Goal: Information Seeking & Learning: Learn about a topic

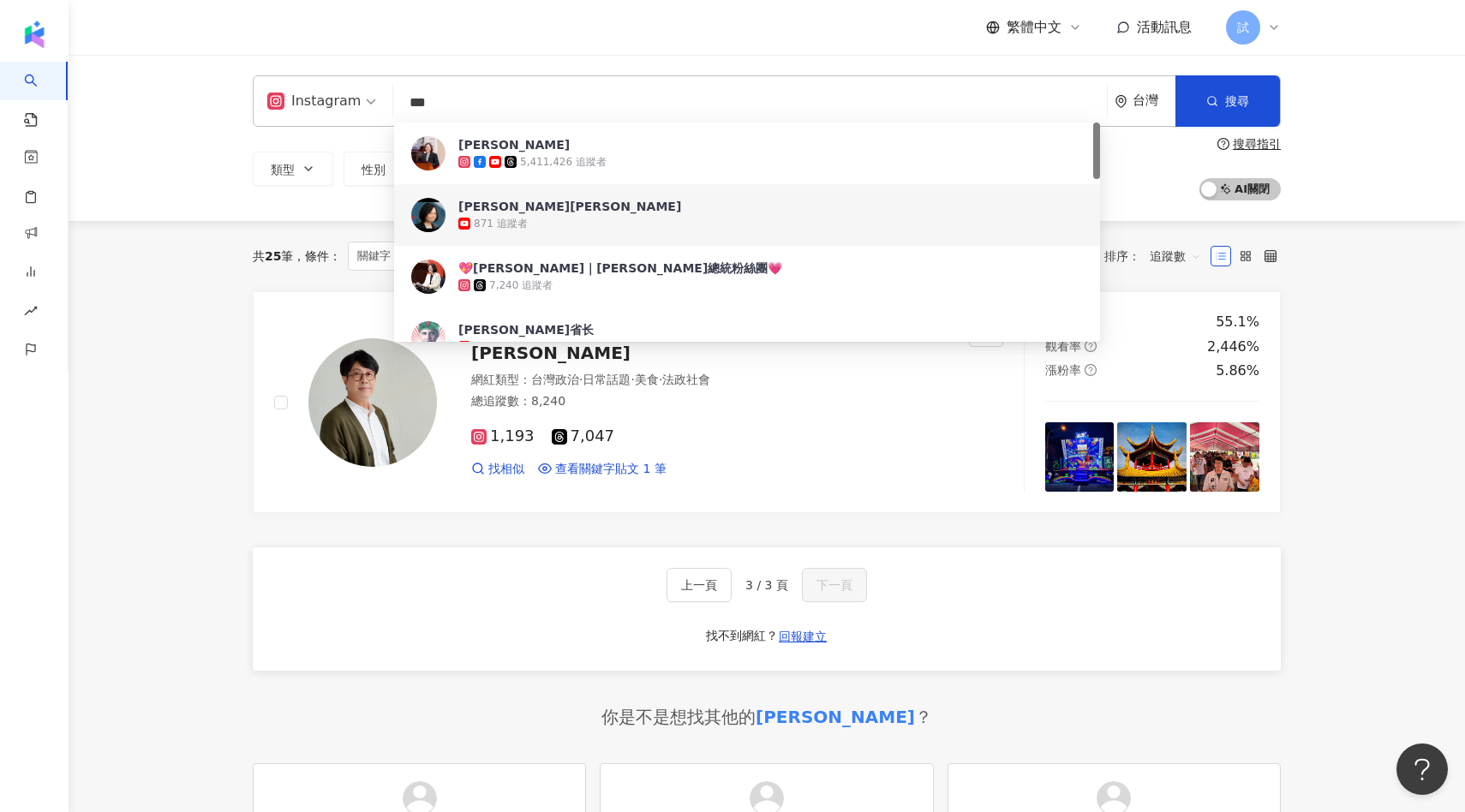
drag, startPoint x: 433, startPoint y: 101, endPoint x: 330, endPoint y: 101, distance: 103.0
click at [330, 101] on div "Instagram *** 台灣 搜尋 0093d6f7-5d28-474f-ac58-041957fc399d 153f6f11-c95c-4dc6-8fa…" at bounding box center [766, 101] width 1028 height 51
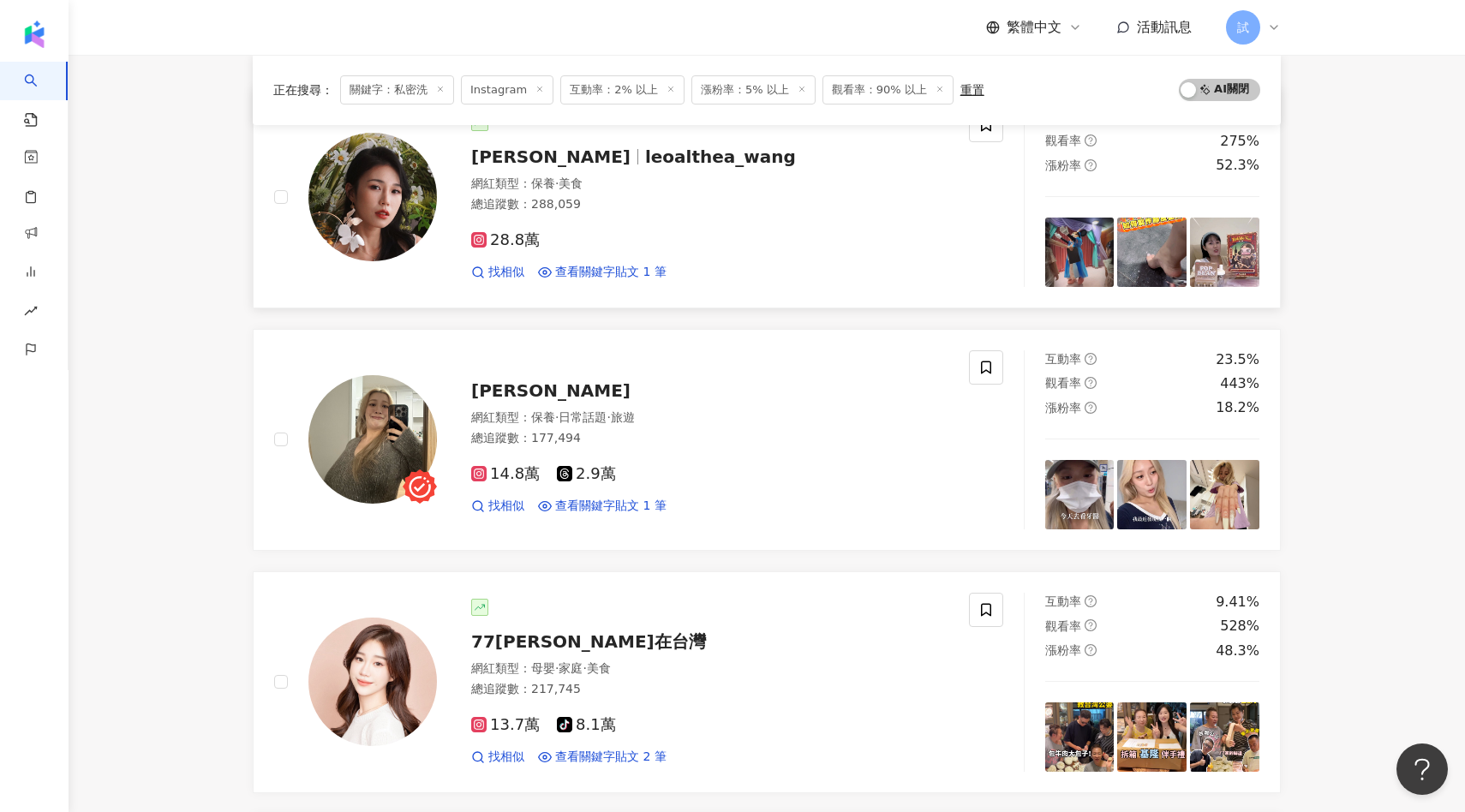
scroll to position [291, 0]
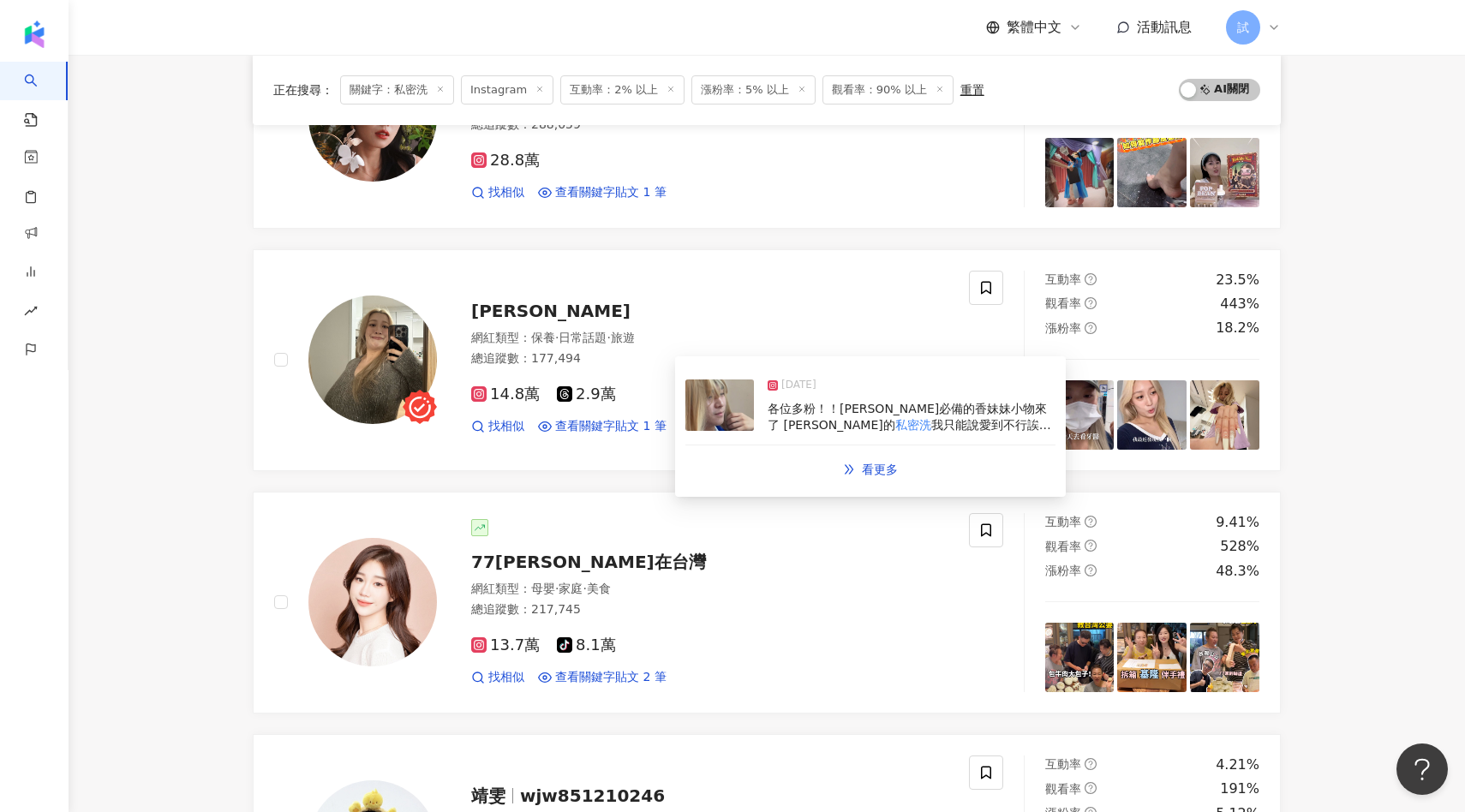
click at [712, 418] on img at bounding box center [719, 405] width 68 height 51
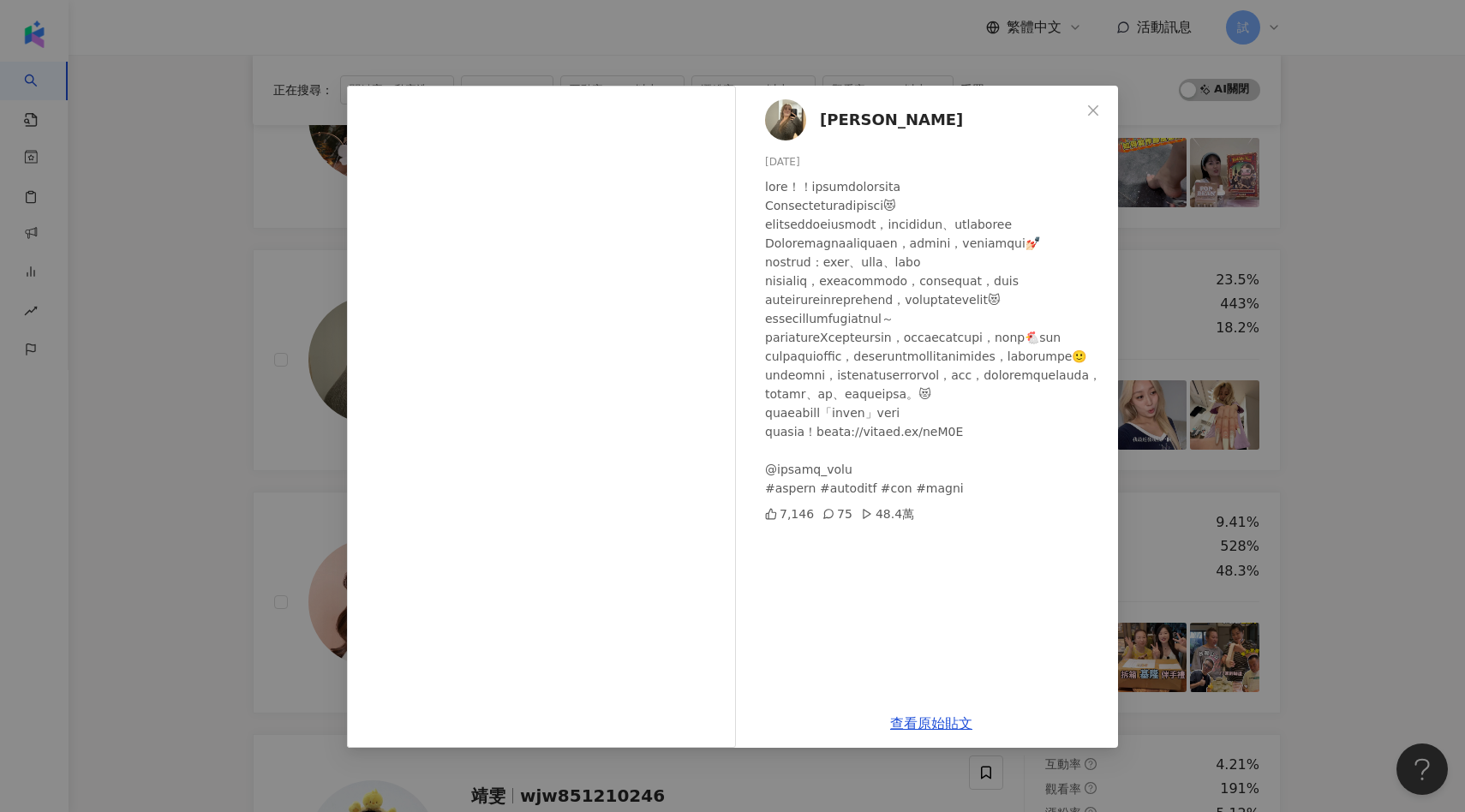
scroll to position [305, 0]
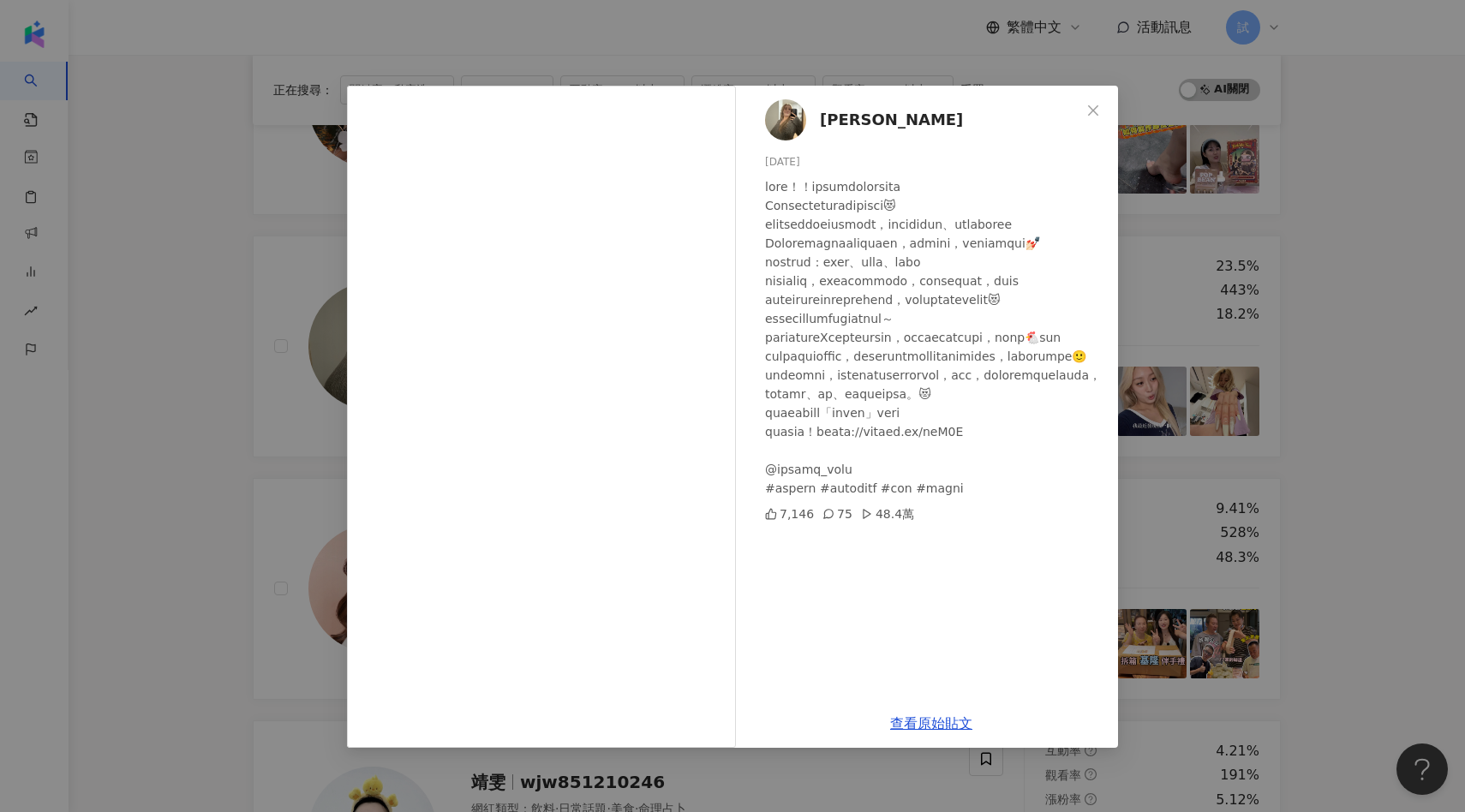
click at [236, 414] on div "[PERSON_NAME] [DATE] 7,146 75 48.4萬 查看原始貼文" at bounding box center [732, 406] width 1465 height 812
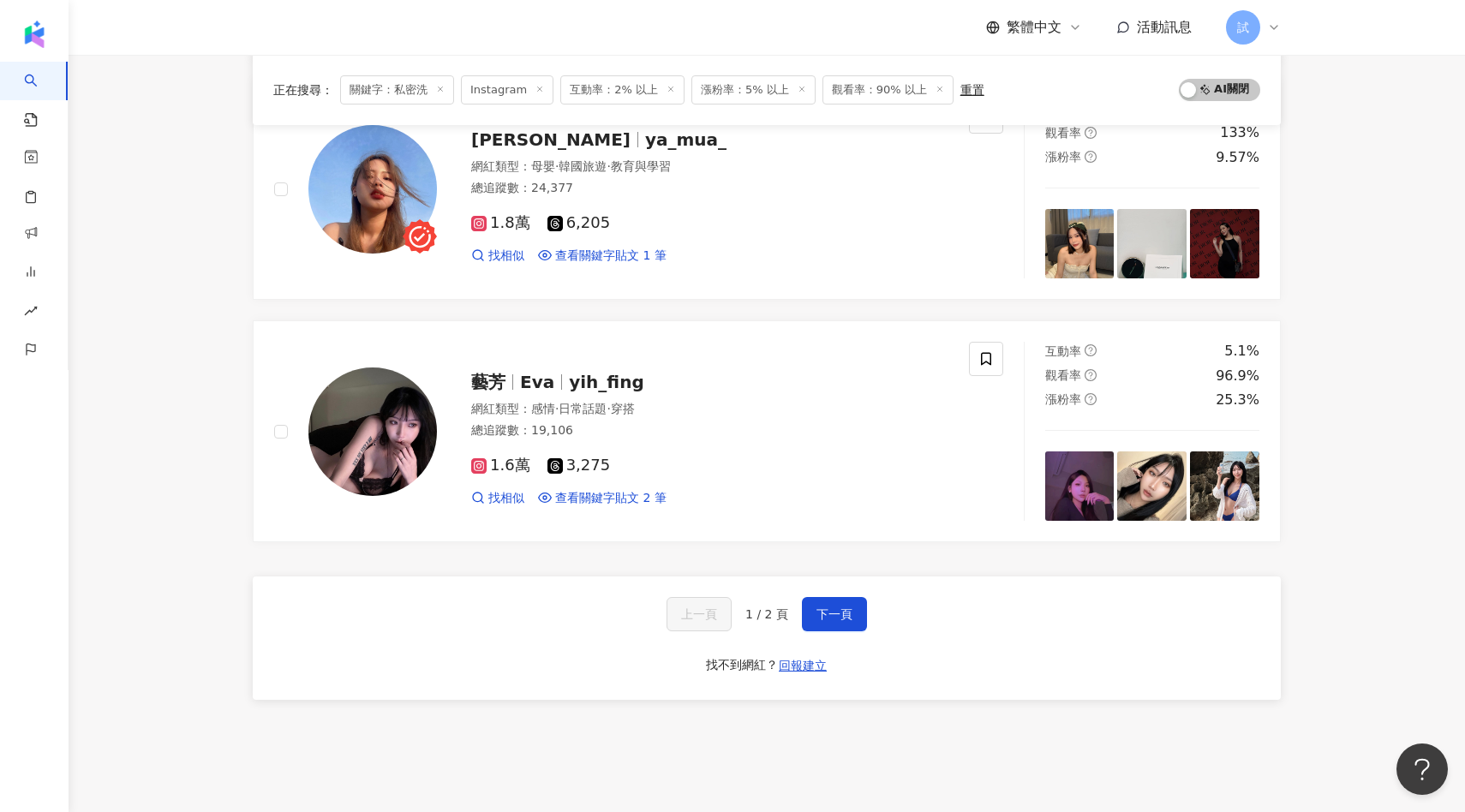
scroll to position [2765, 0]
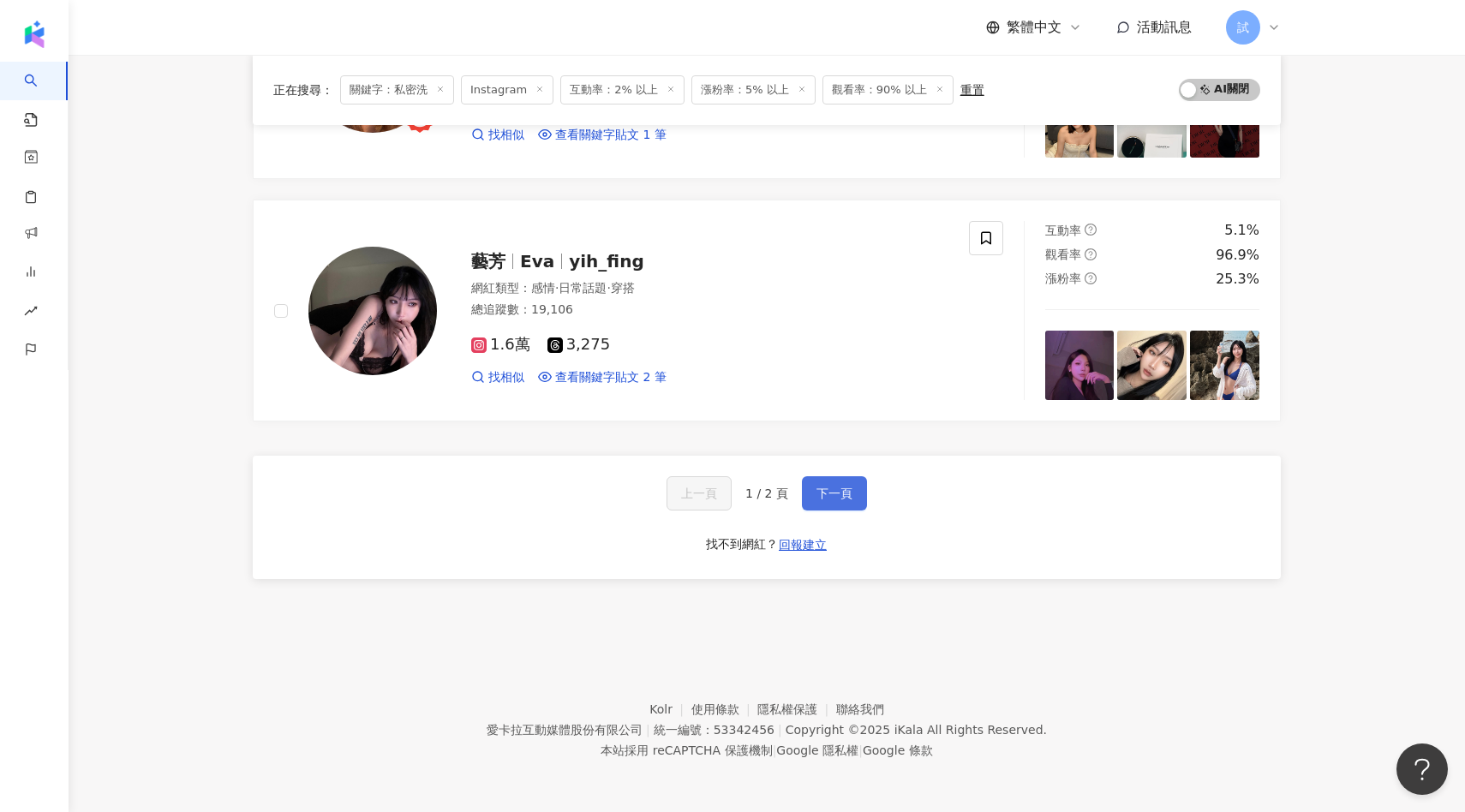
click at [834, 502] on button "下一頁" at bounding box center [834, 493] width 65 height 35
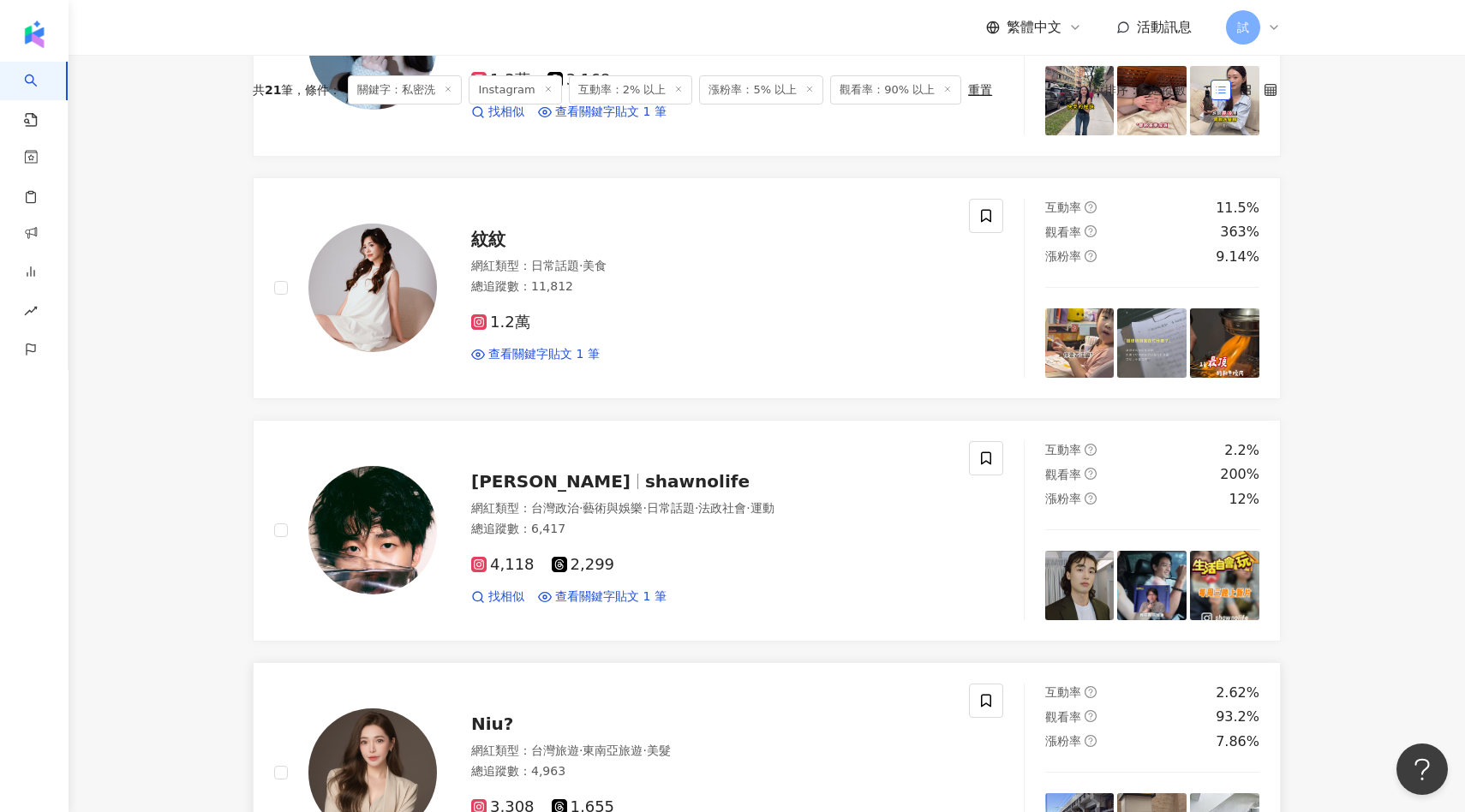
scroll to position [0, 0]
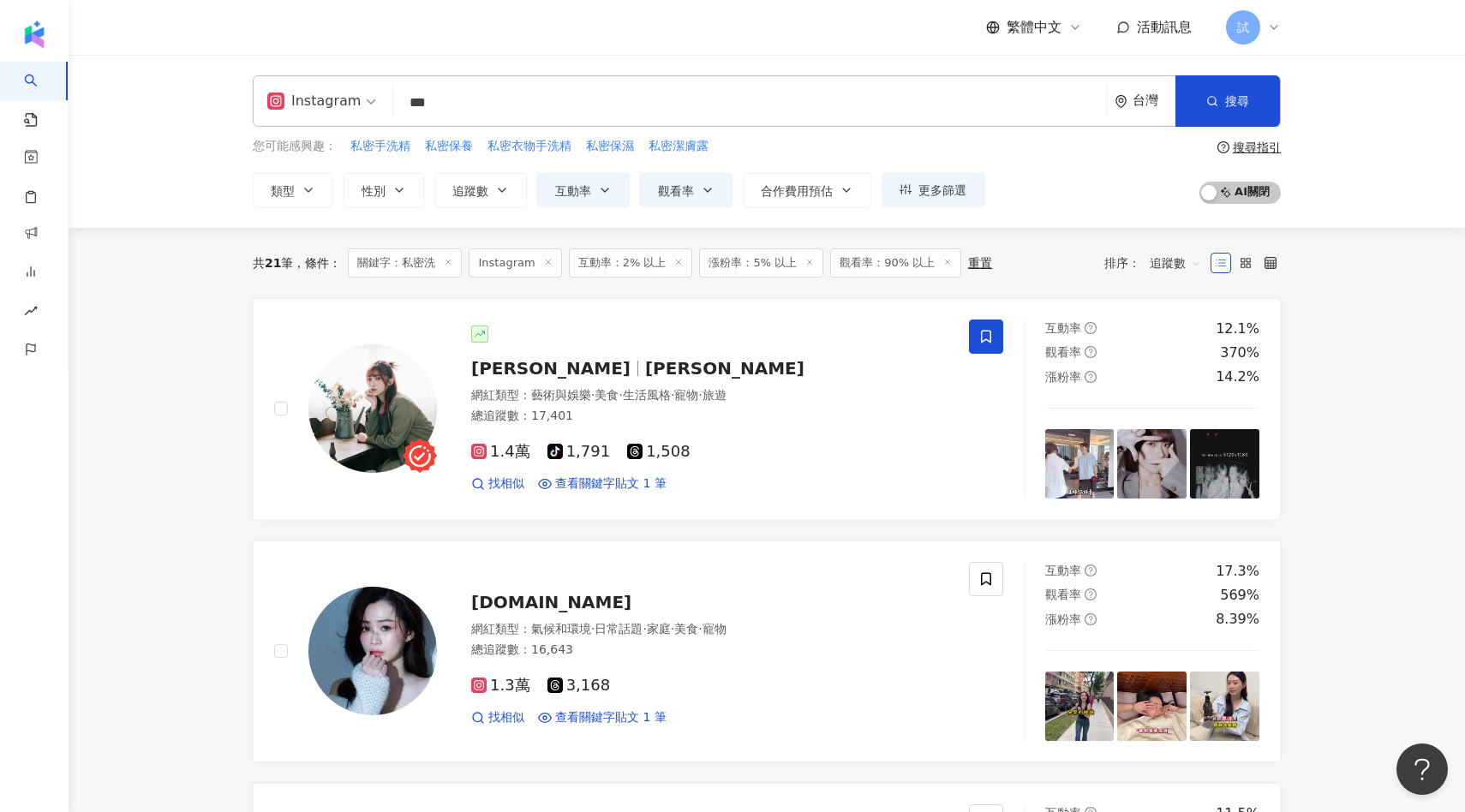
click at [504, 111] on input "***" at bounding box center [750, 102] width 700 height 33
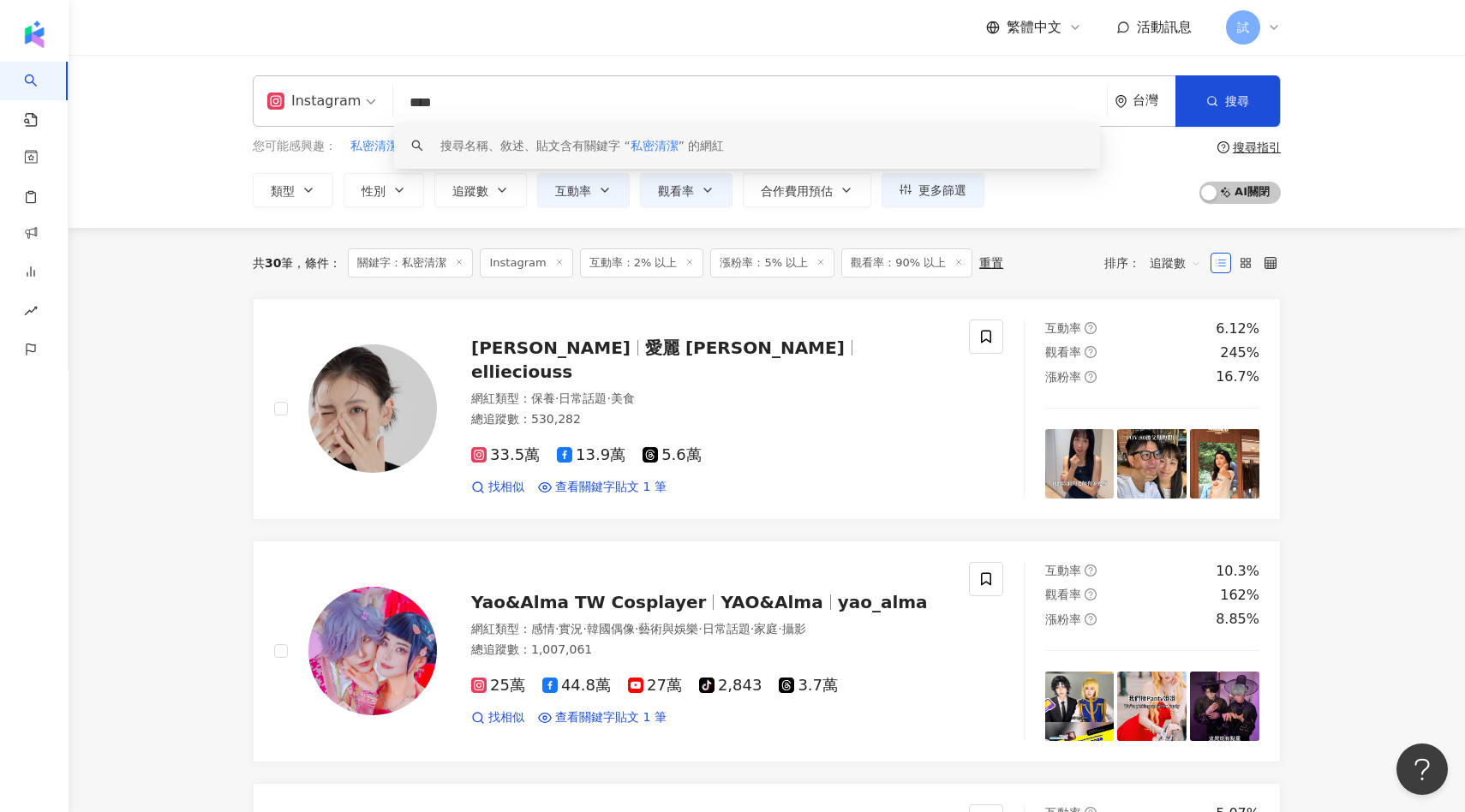
click at [427, 100] on input "****" at bounding box center [750, 102] width 700 height 33
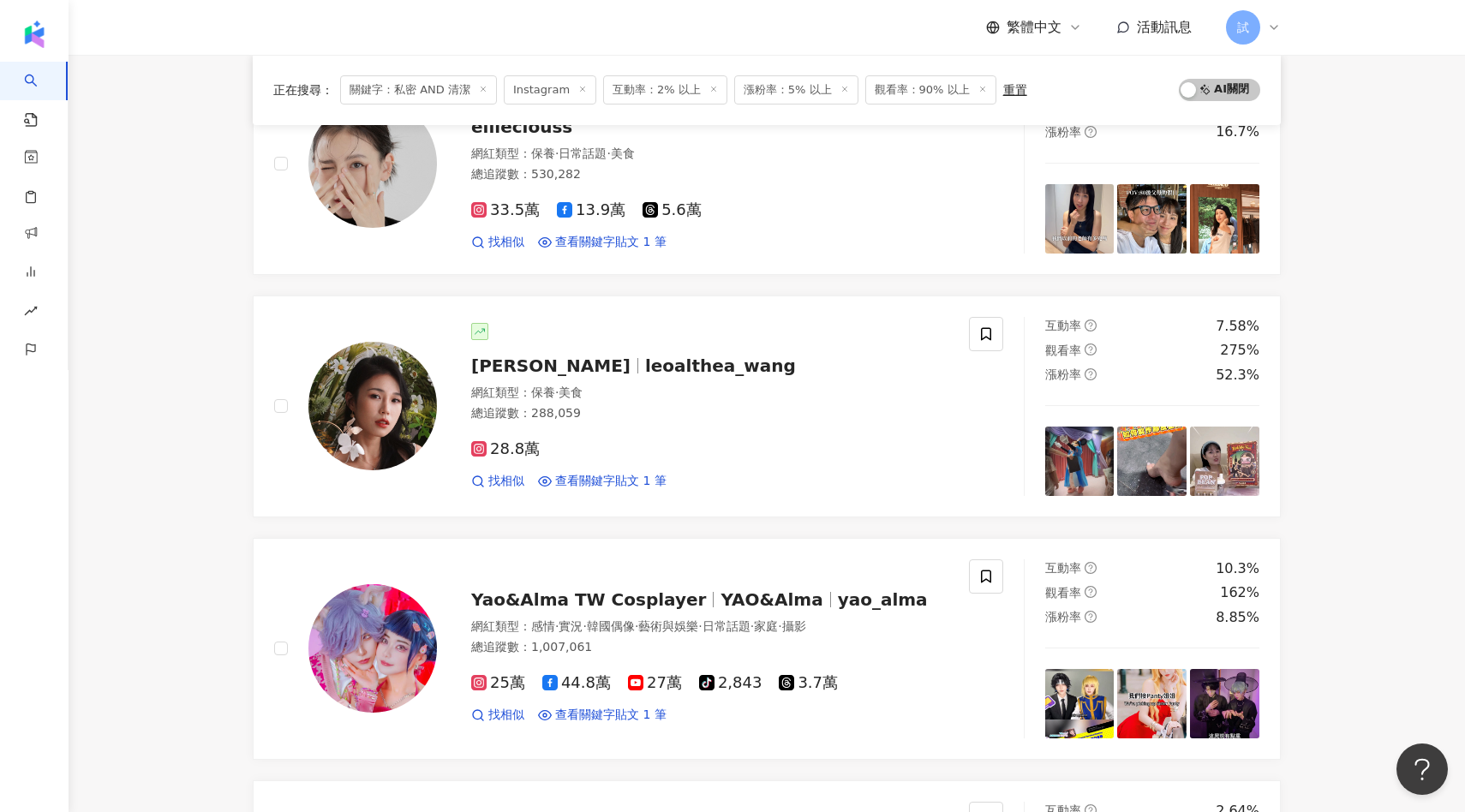
scroll to position [499, 0]
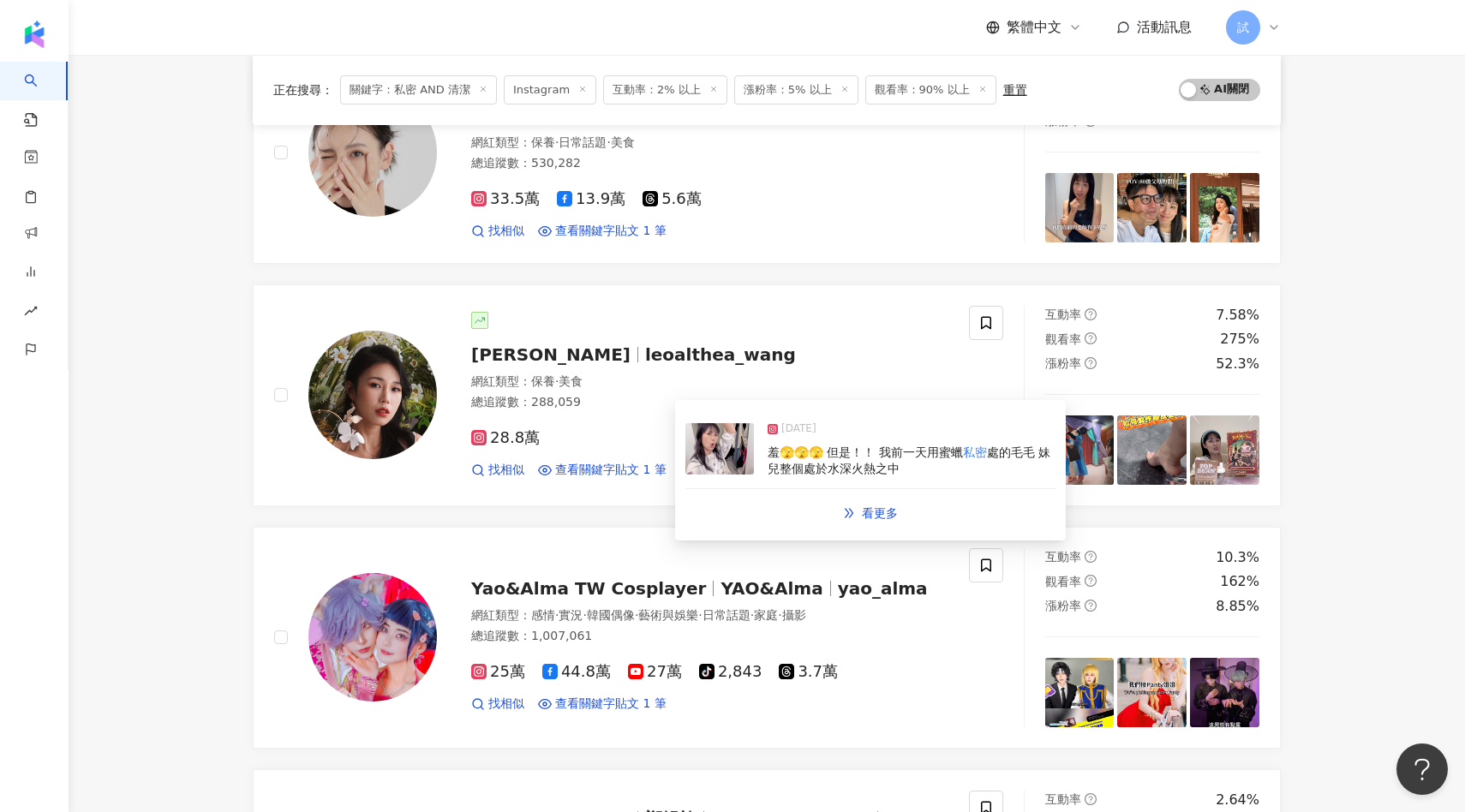
type input "*********"
click at [721, 456] on img at bounding box center [719, 448] width 68 height 51
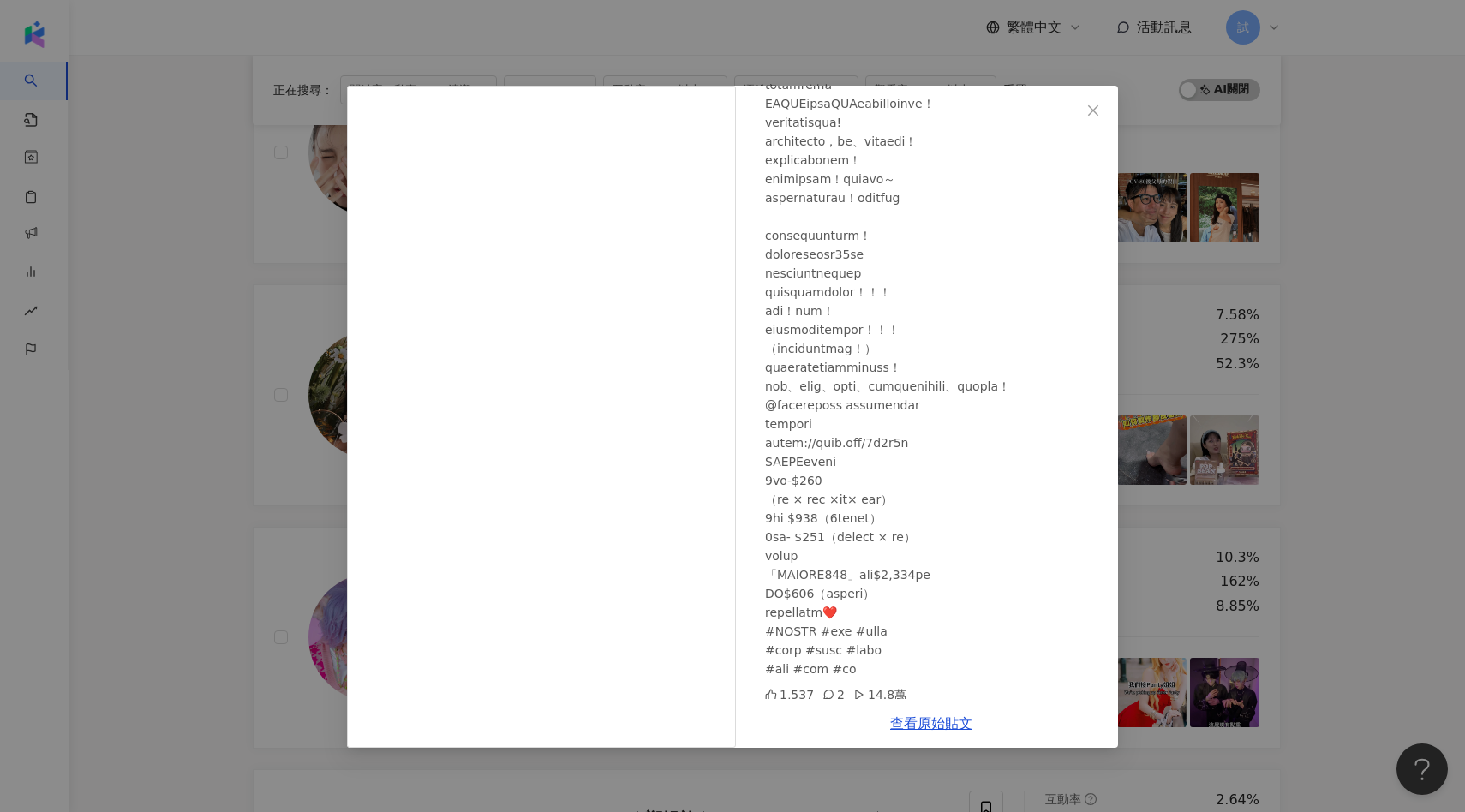
scroll to position [616, 0]
click at [167, 517] on div "[PERSON_NAME] [DATE] 1,537 2 14.8萬 查看原始貼文" at bounding box center [732, 406] width 1465 height 812
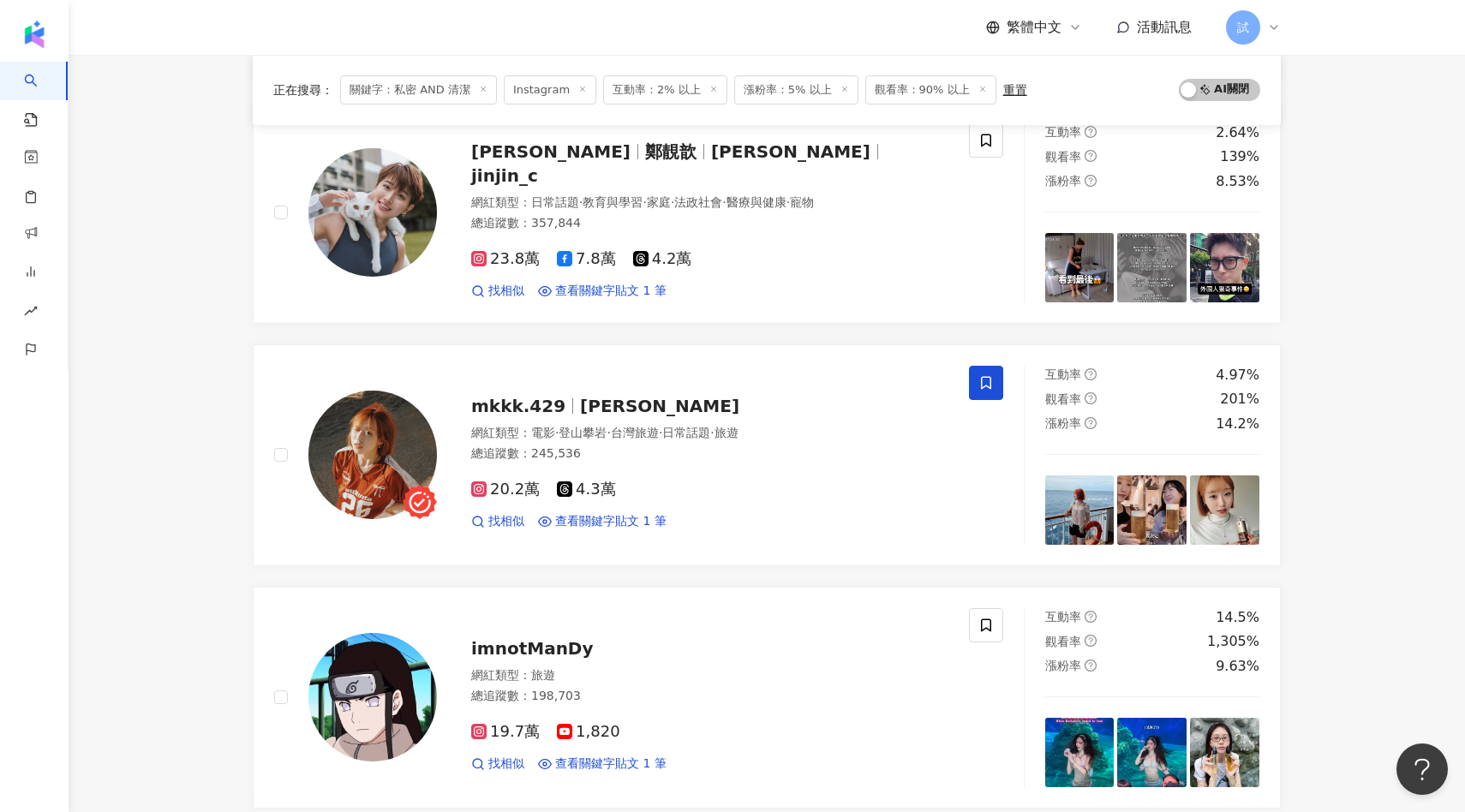
scroll to position [1167, 0]
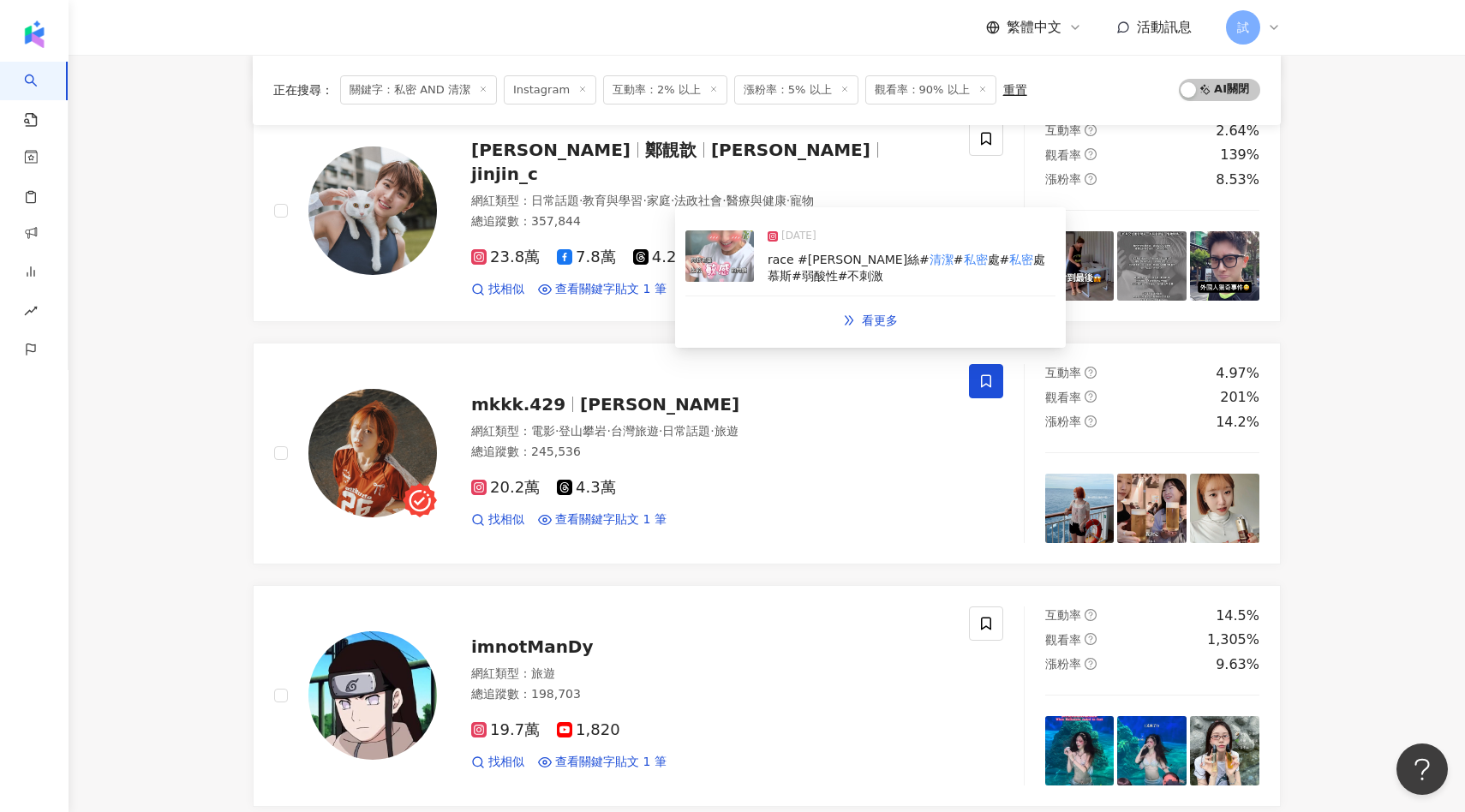
click at [716, 257] on img at bounding box center [719, 255] width 68 height 51
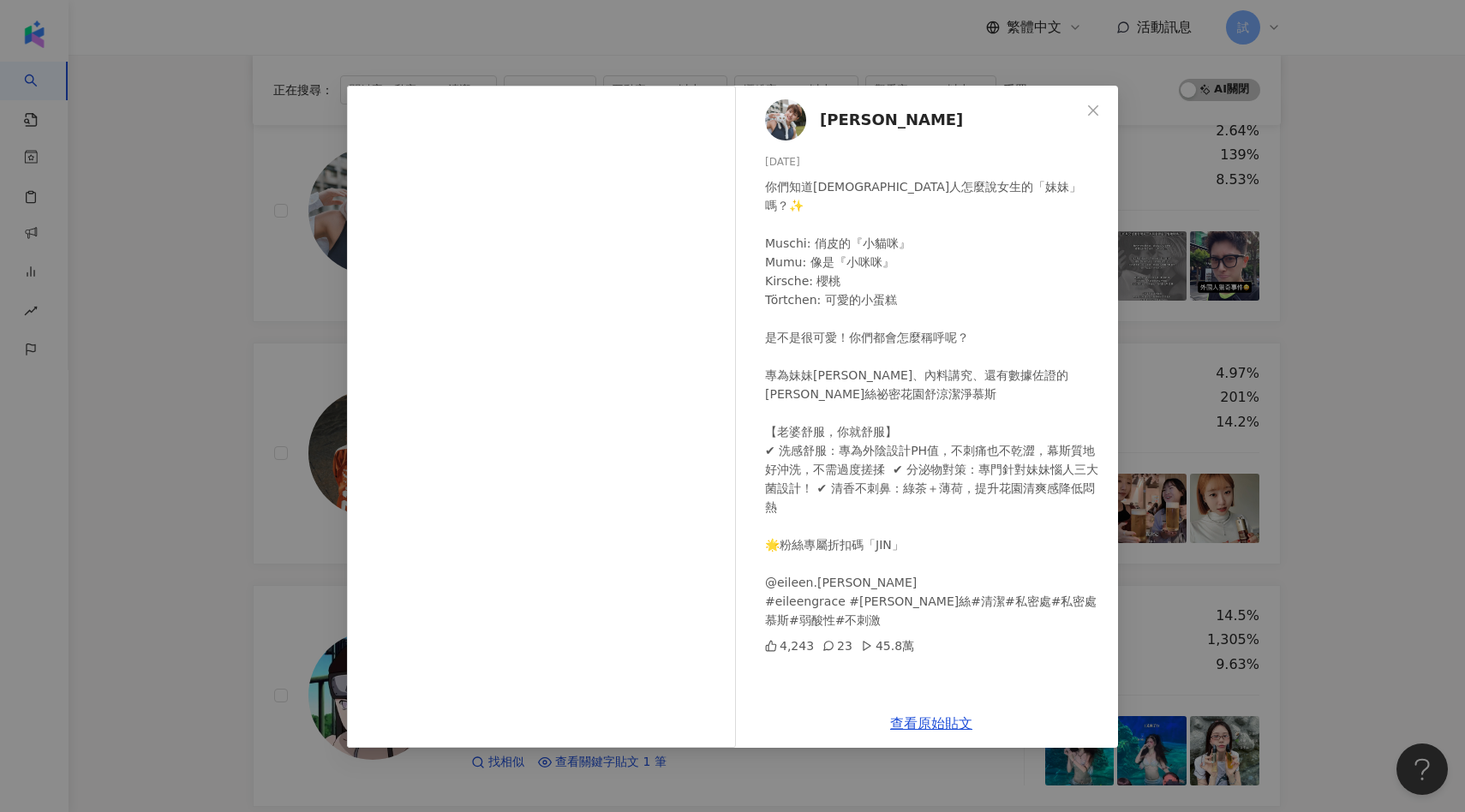
click at [1294, 408] on div "[PERSON_NAME] [DATE] 你們知道[DEMOGRAPHIC_DATA]人怎麼說女生的「妹妹」嗎？✨ Muschi: 俏皮的『小貓咪』 Mumu…" at bounding box center [732, 406] width 1465 height 812
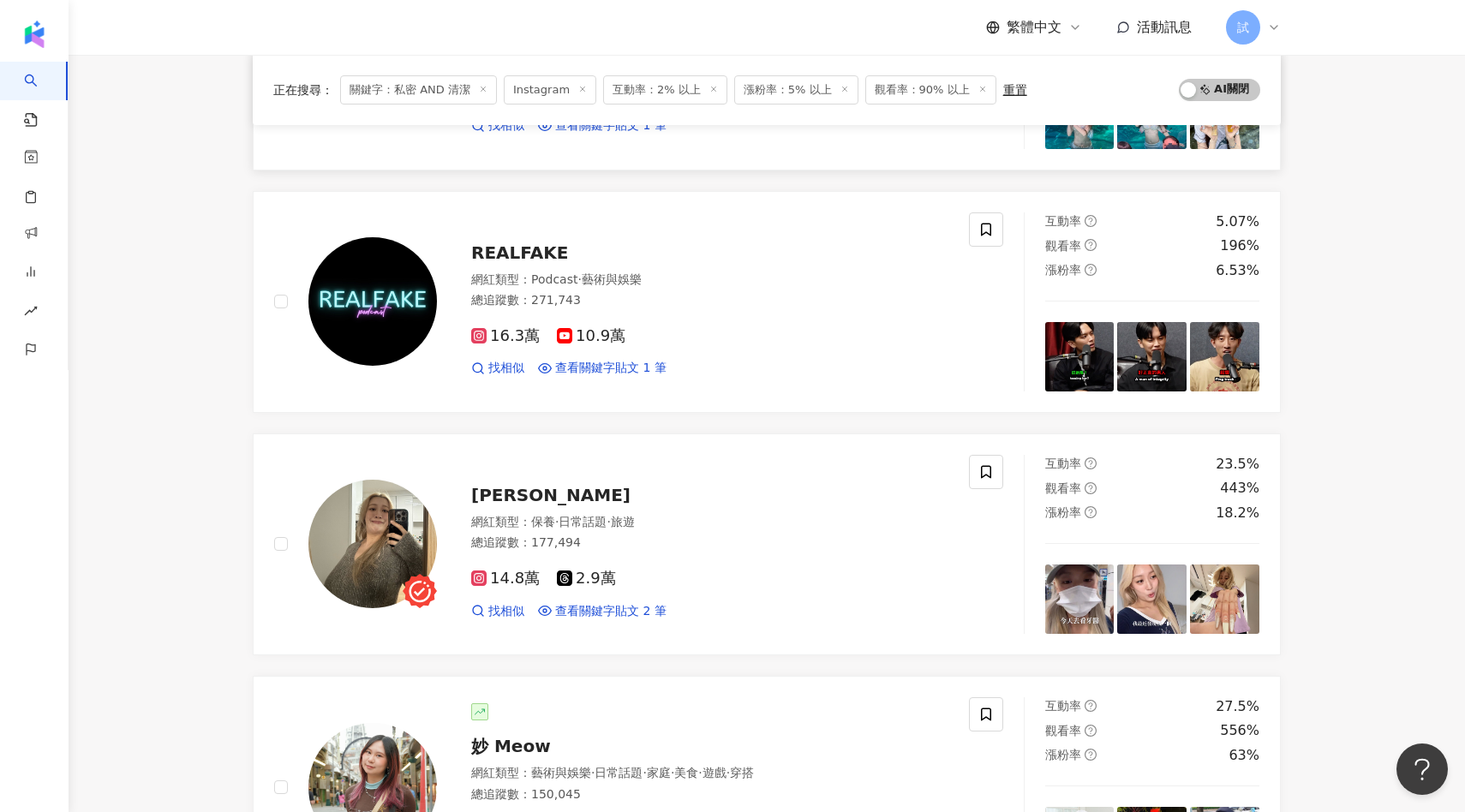
scroll to position [1840, 0]
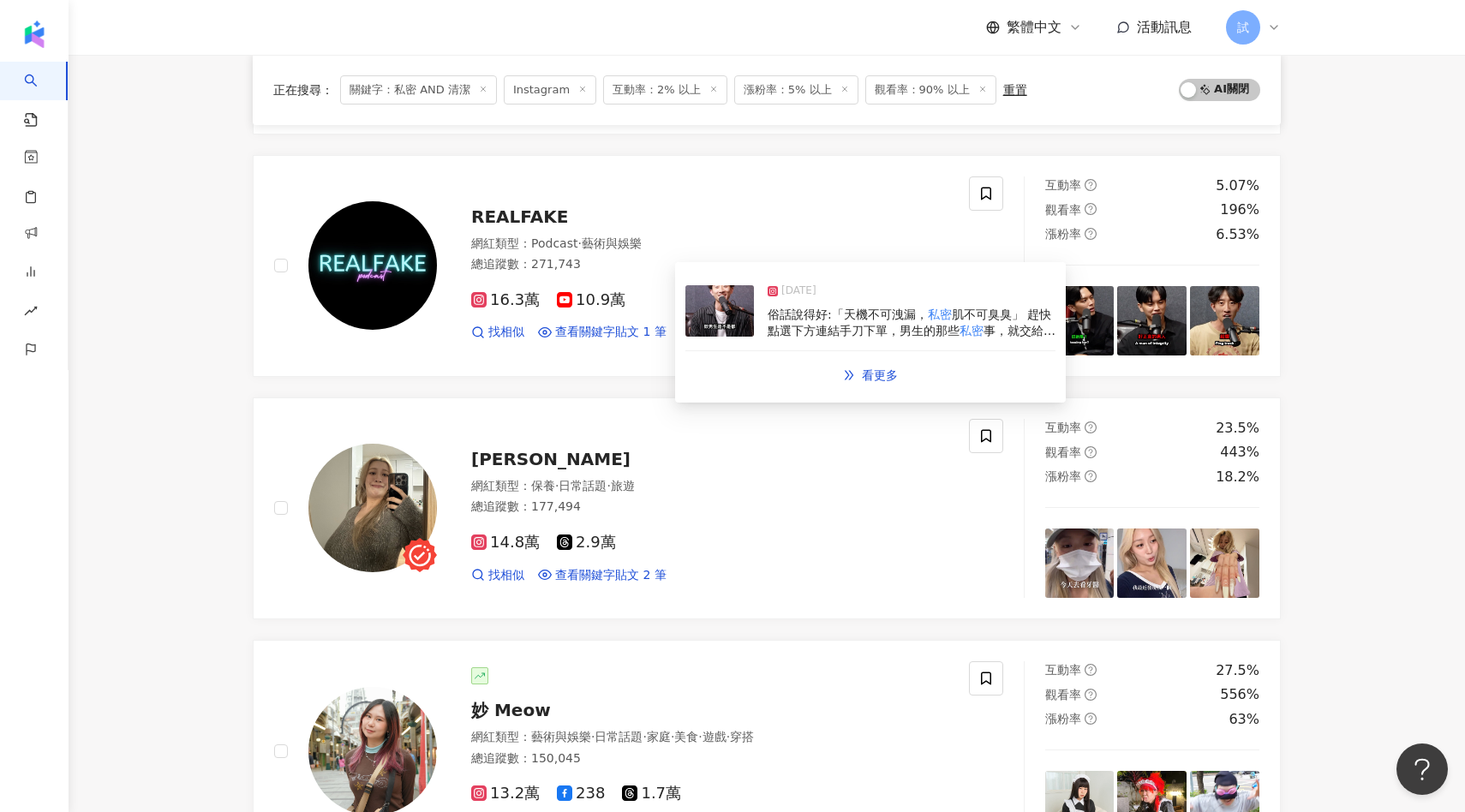
click at [720, 312] on img at bounding box center [719, 311] width 68 height 51
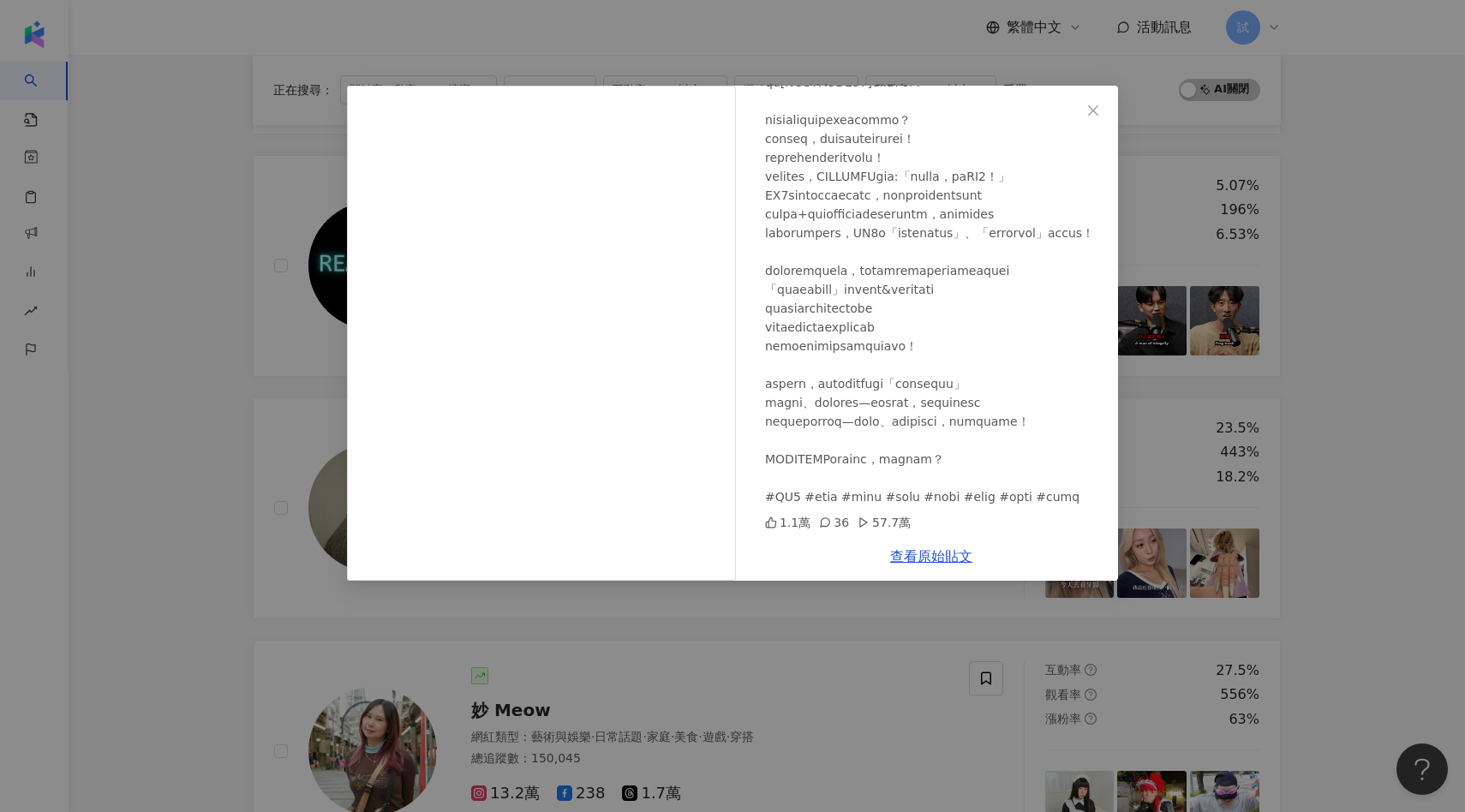
scroll to position [283, 0]
click at [1298, 343] on div "REALFAKE [DATE] 1.1萬 36 57.7萬 查看原始貼文" at bounding box center [732, 406] width 1465 height 812
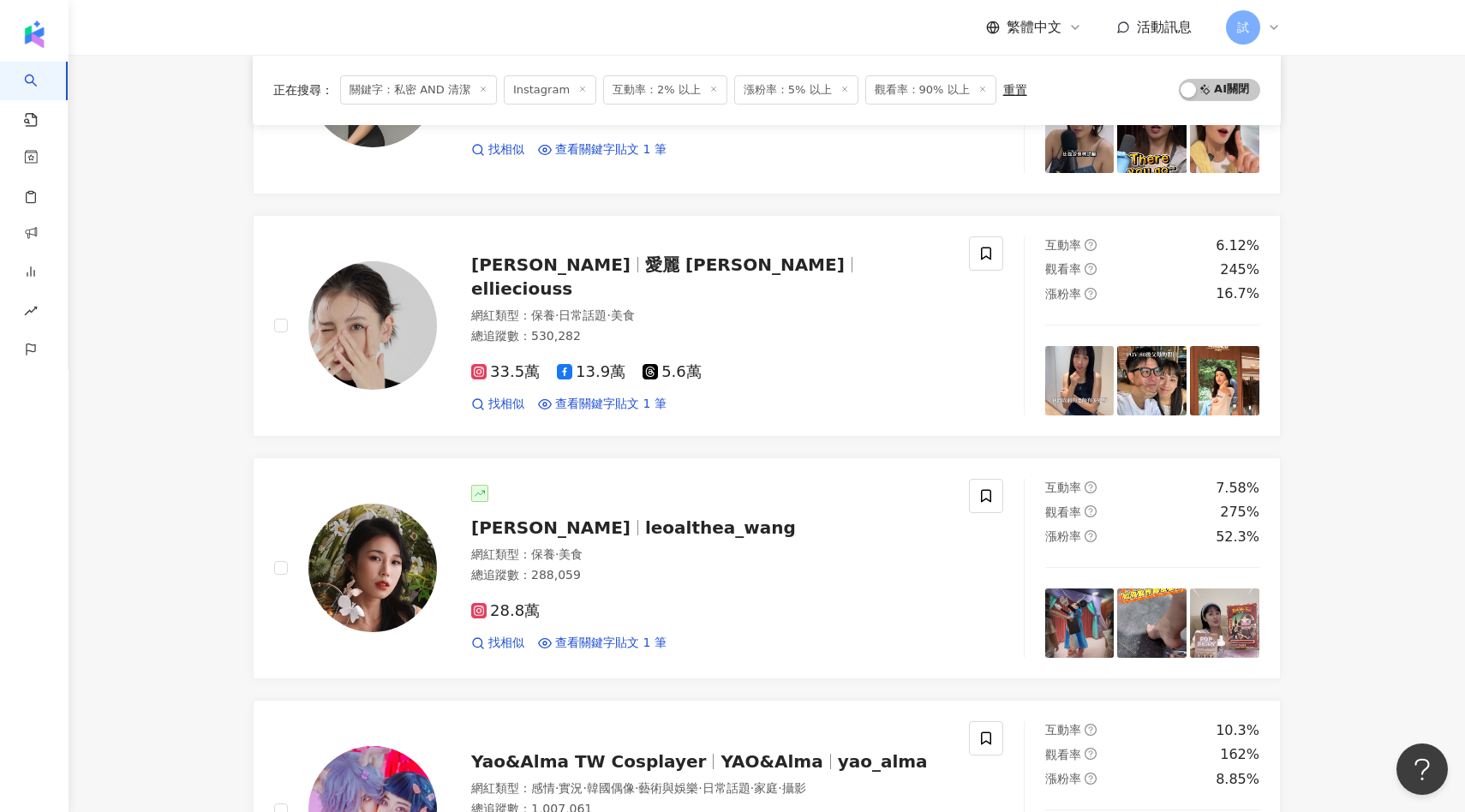
scroll to position [0, 0]
